Goal: Transaction & Acquisition: Obtain resource

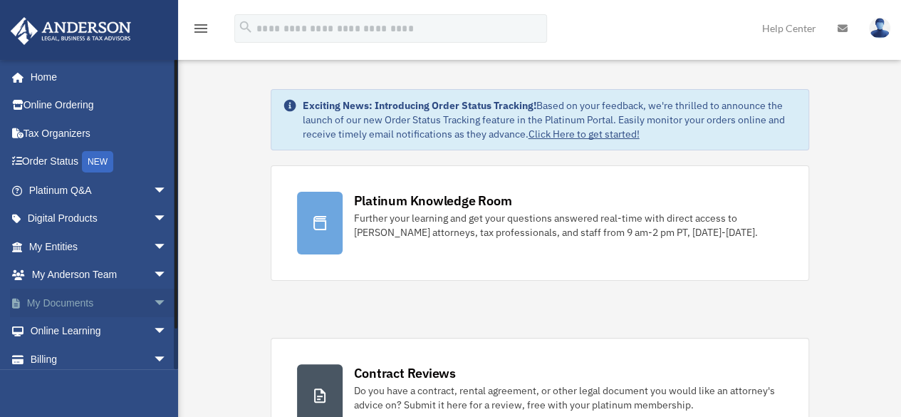
click at [153, 302] on span "arrow_drop_down" at bounding box center [167, 303] width 29 height 29
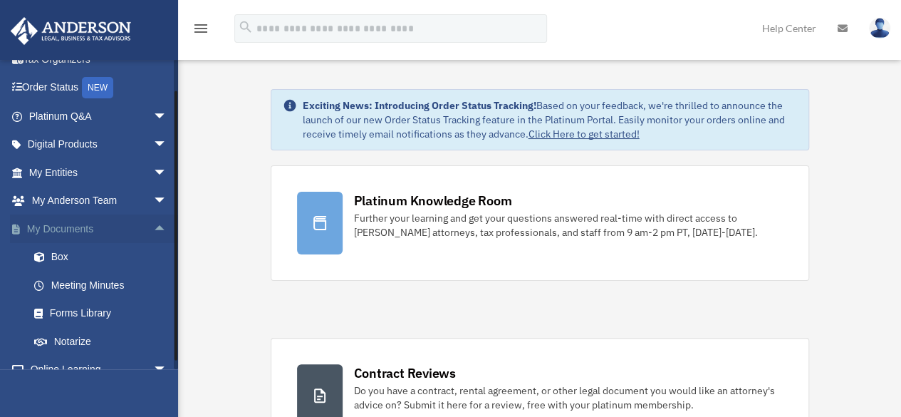
scroll to position [143, 0]
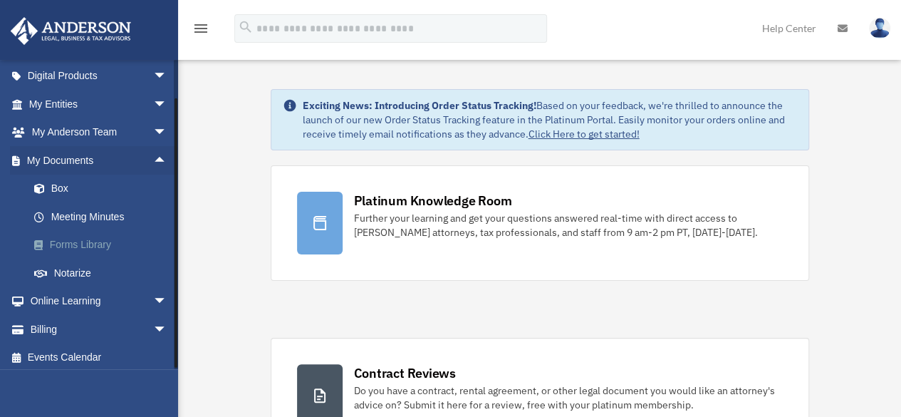
click at [76, 244] on link "Forms Library" at bounding box center [104, 245] width 169 height 29
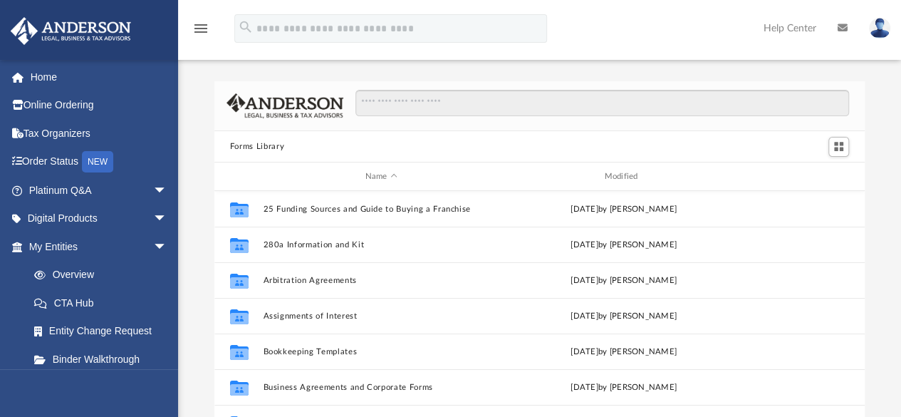
scroll to position [313, 640]
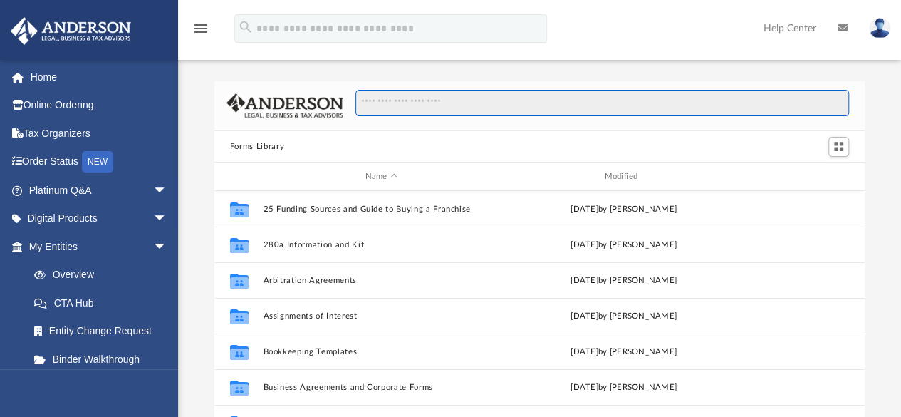
click at [434, 101] on input "Search files and folders" at bounding box center [603, 103] width 494 height 27
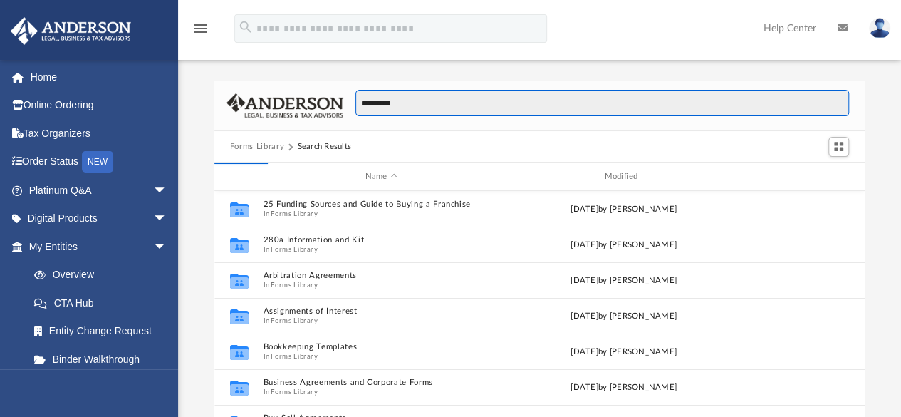
type input "**********"
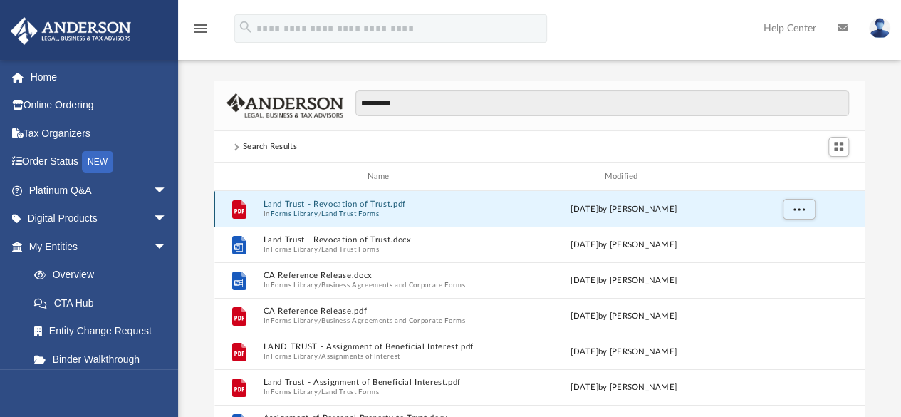
click at [316, 207] on button "Land Trust - Revocation of Trust.pdf" at bounding box center [381, 204] width 237 height 9
